Goal: Check status: Check status

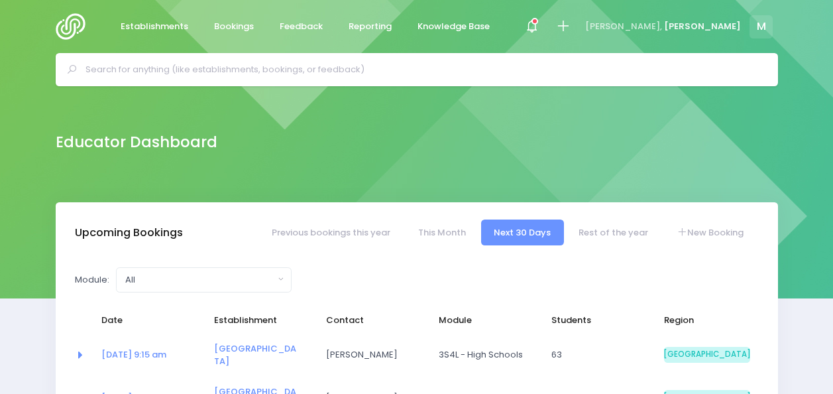
select select "5"
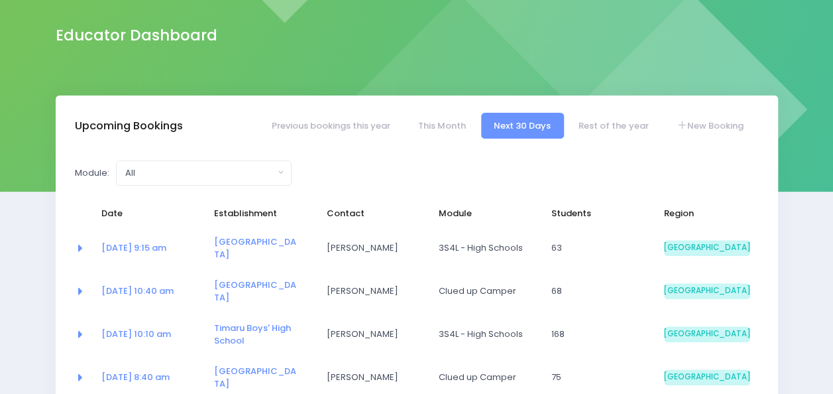
scroll to position [106, 0]
click at [356, 124] on link "Previous bookings this year" at bounding box center [331, 126] width 145 height 26
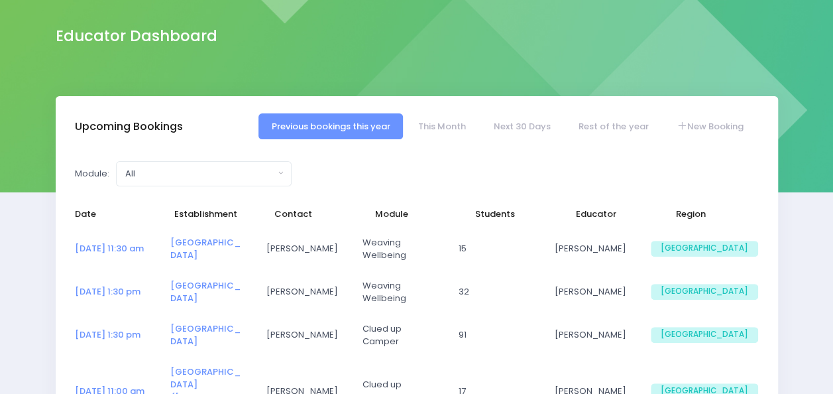
select select "5"
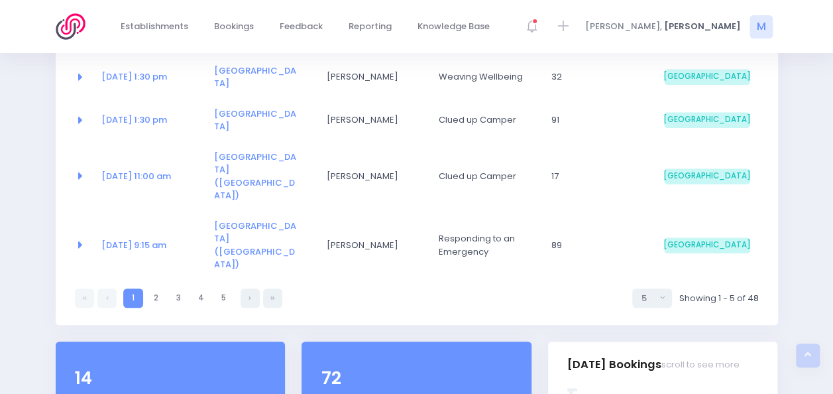
scroll to position [335, 0]
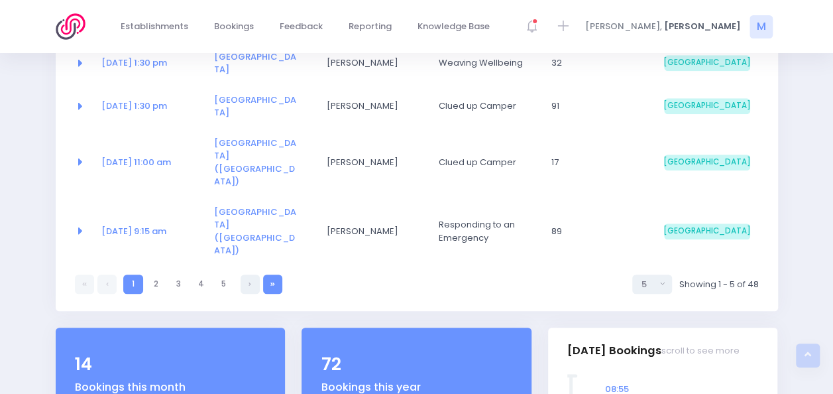
click at [276, 274] on link at bounding box center [272, 283] width 19 height 19
select select "5"
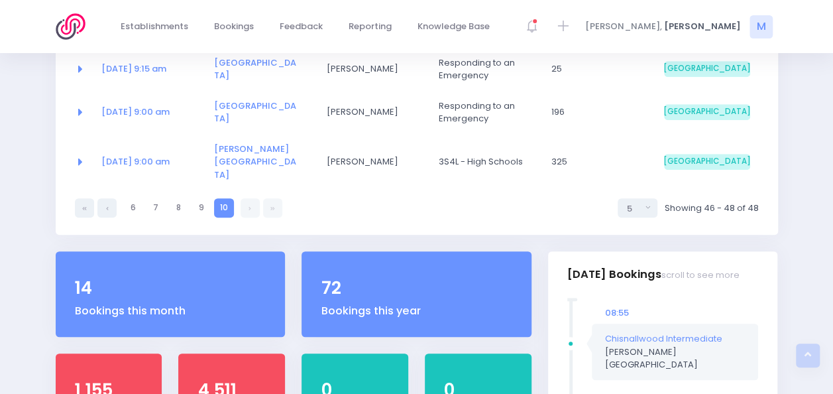
scroll to position [285, 0]
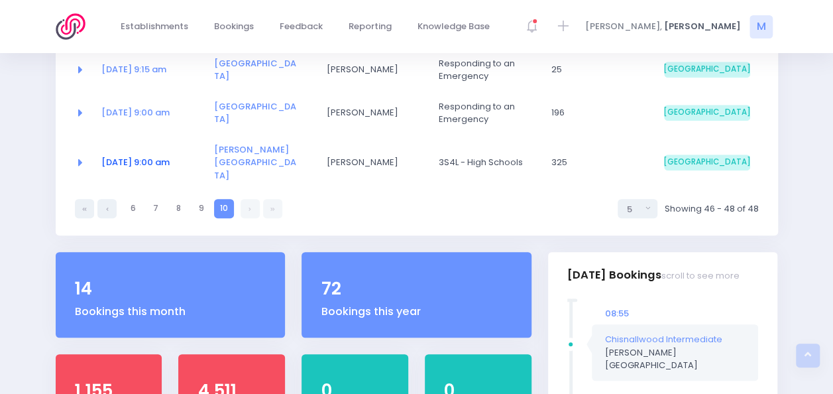
click at [170, 157] on link "[DATE] 9:00 am" at bounding box center [135, 162] width 68 height 13
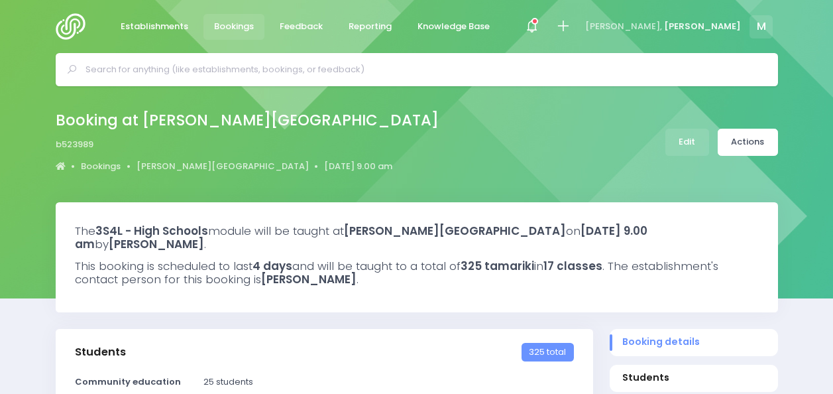
select select "5"
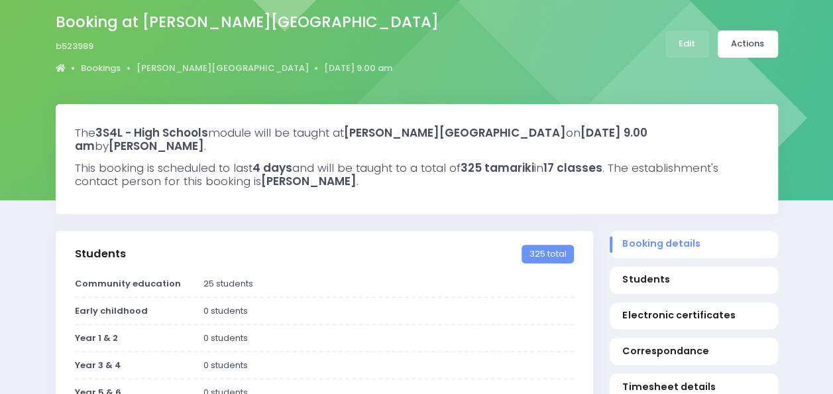
scroll to position [97, 0]
